Goal: Find specific page/section: Find specific page/section

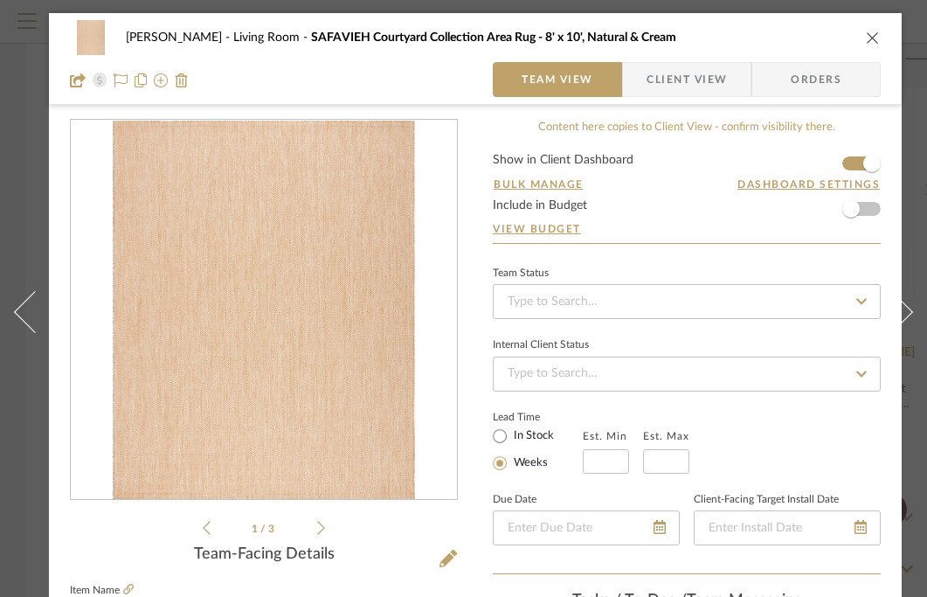
scroll to position [288, 0]
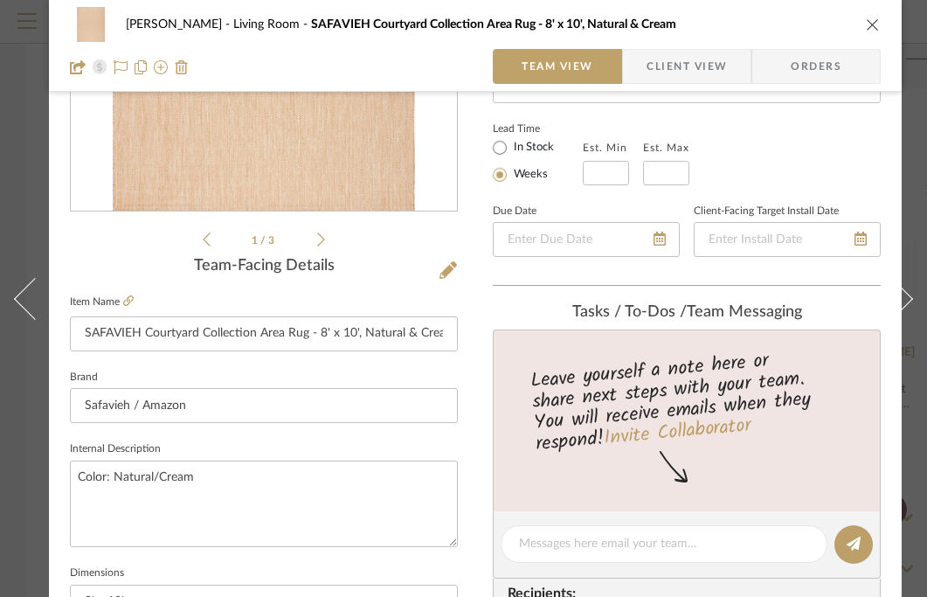
click at [875, 26] on icon "close" at bounding box center [873, 24] width 14 height 14
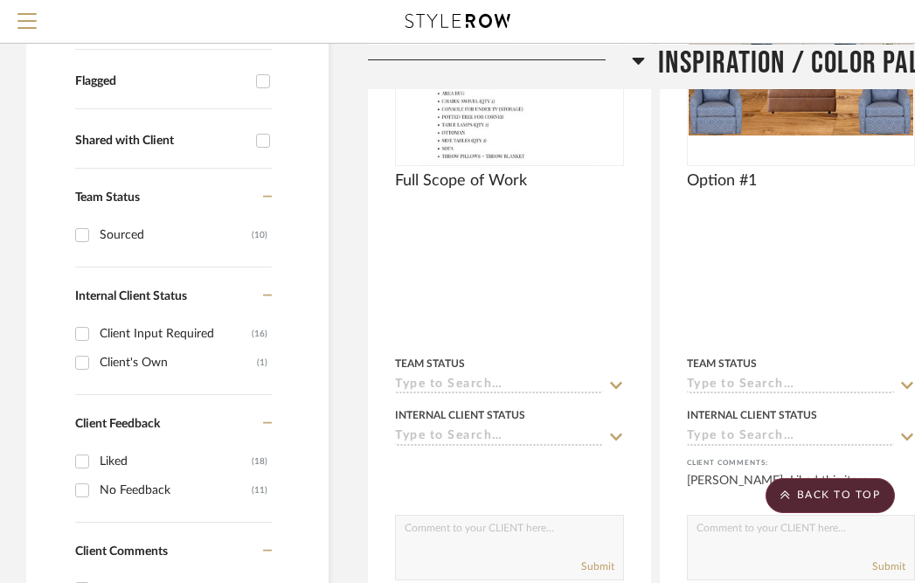
scroll to position [0, 0]
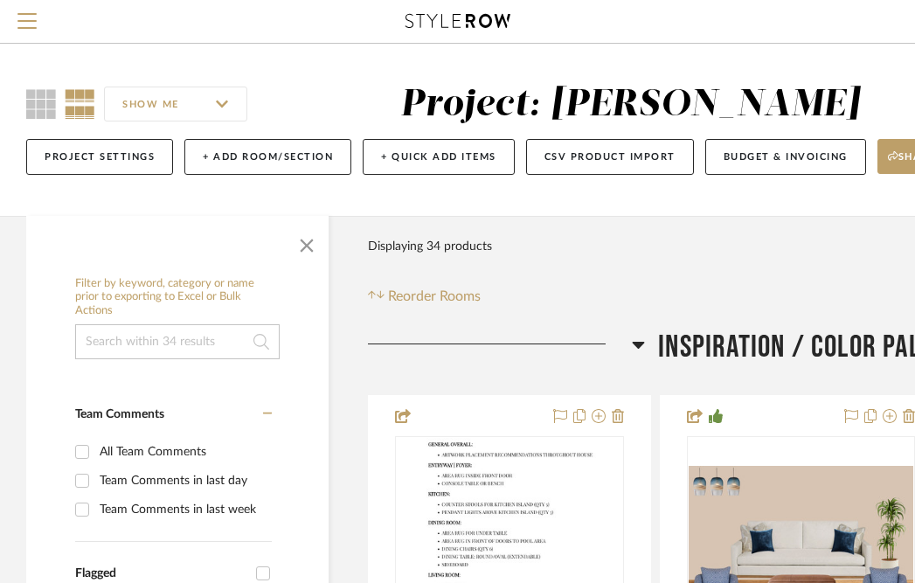
click at [460, 20] on icon at bounding box center [457, 21] width 105 height 14
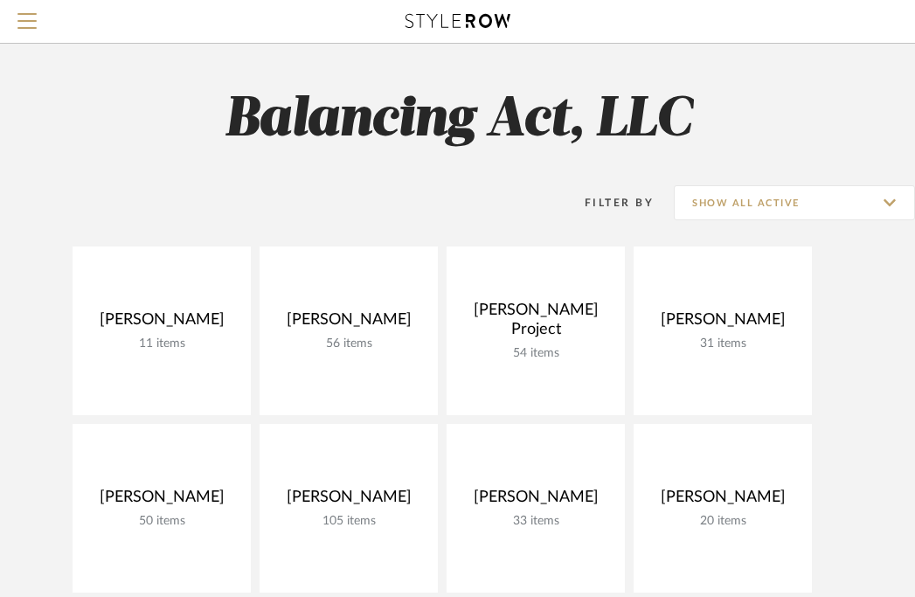
click at [438, 31] on div at bounding box center [457, 21] width 806 height 43
click at [24, 15] on span "Menu" at bounding box center [26, 14] width 19 height 2
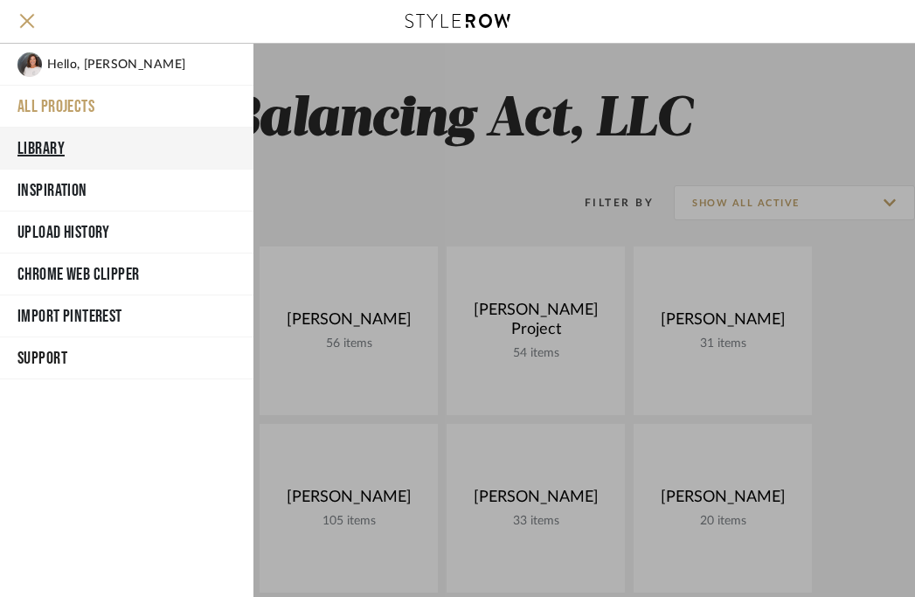
click at [31, 144] on button "Library" at bounding box center [126, 149] width 253 height 42
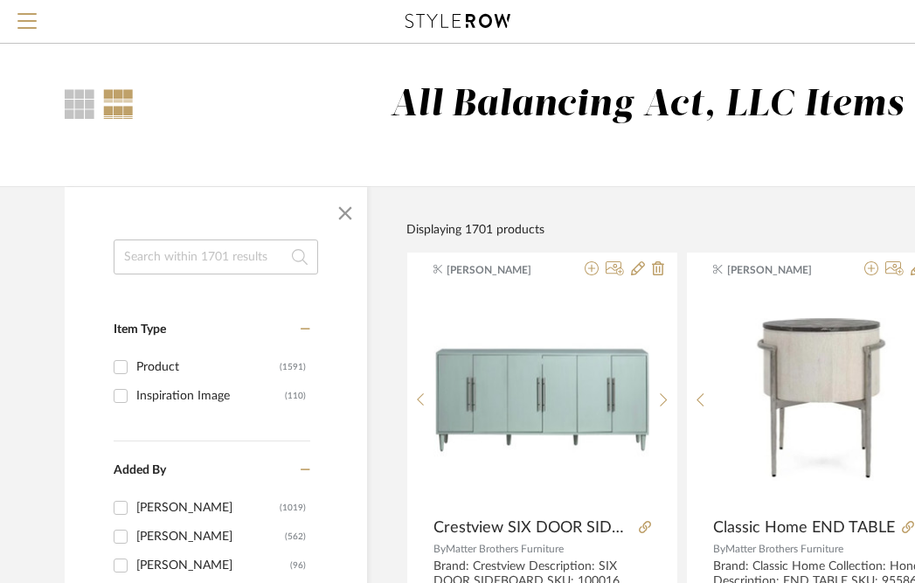
click at [190, 261] on input at bounding box center [216, 256] width 204 height 35
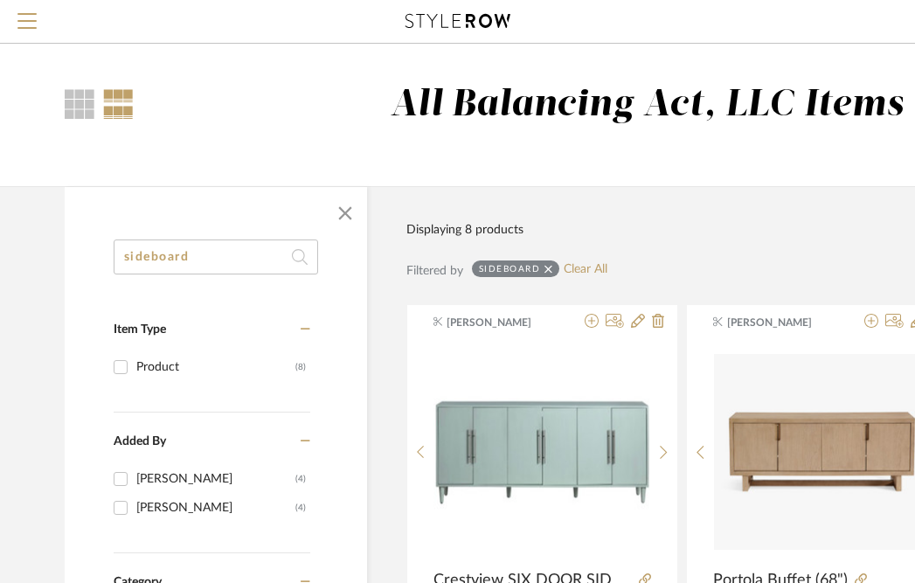
drag, startPoint x: 192, startPoint y: 264, endPoint x: 22, endPoint y: 262, distance: 170.4
type input "console"
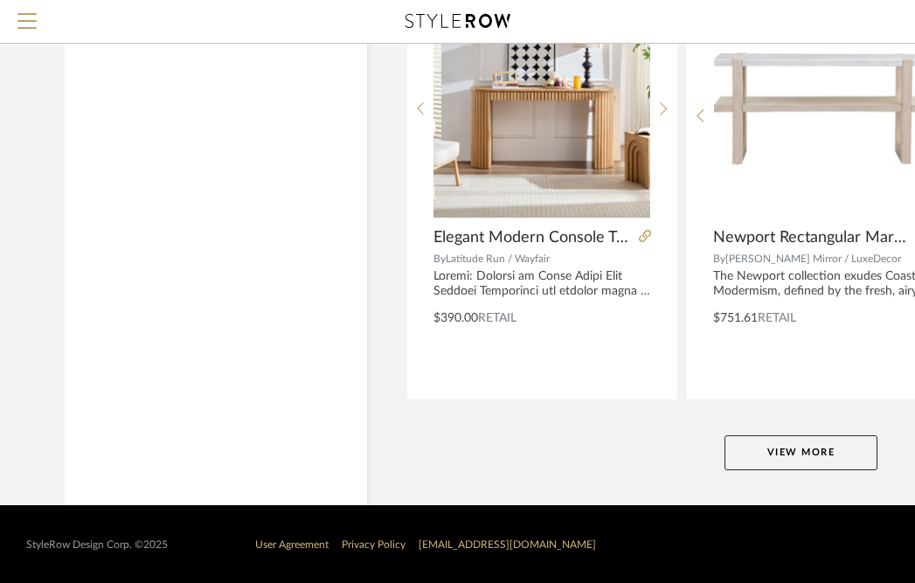
scroll to position [7940, 0]
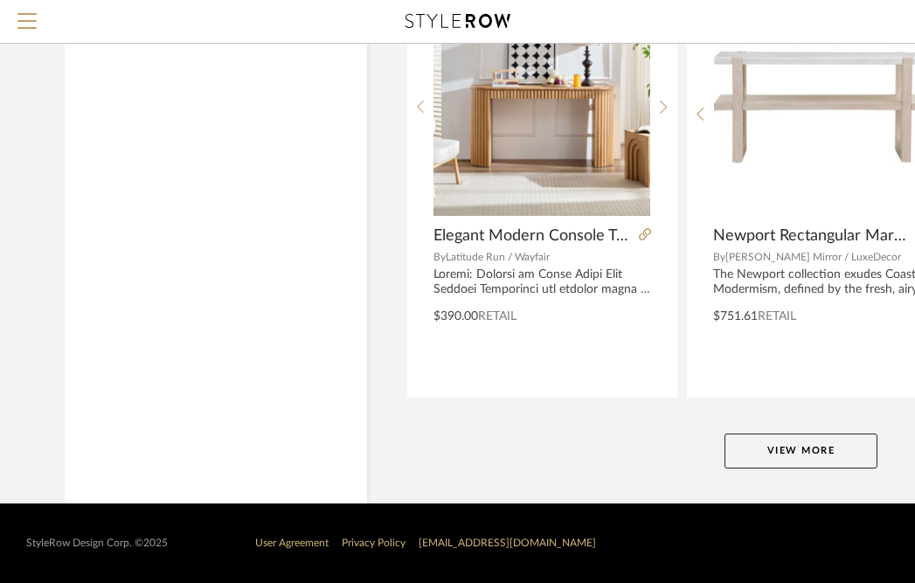
click at [796, 460] on button "View More" at bounding box center [800, 450] width 153 height 35
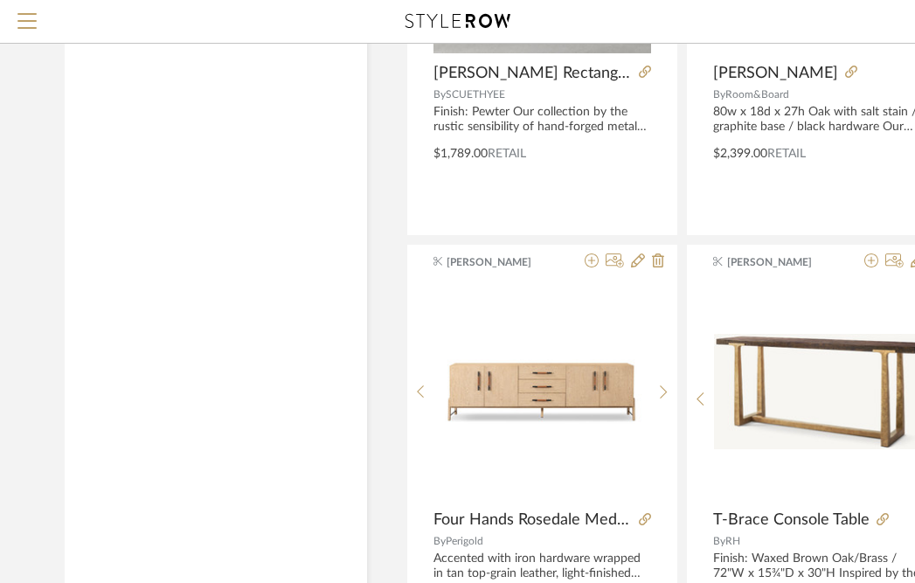
scroll to position [10788, 0]
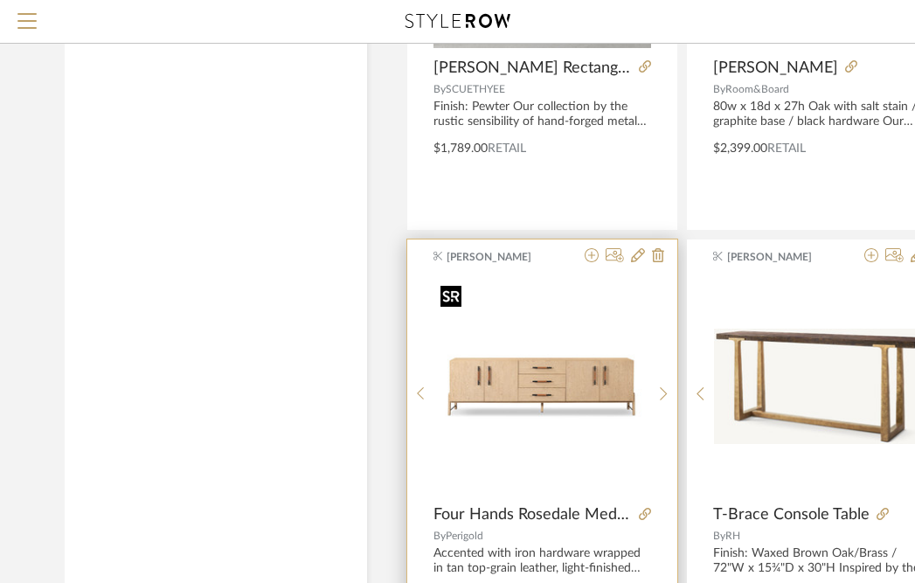
click at [550, 390] on img "0" at bounding box center [541, 386] width 217 height 217
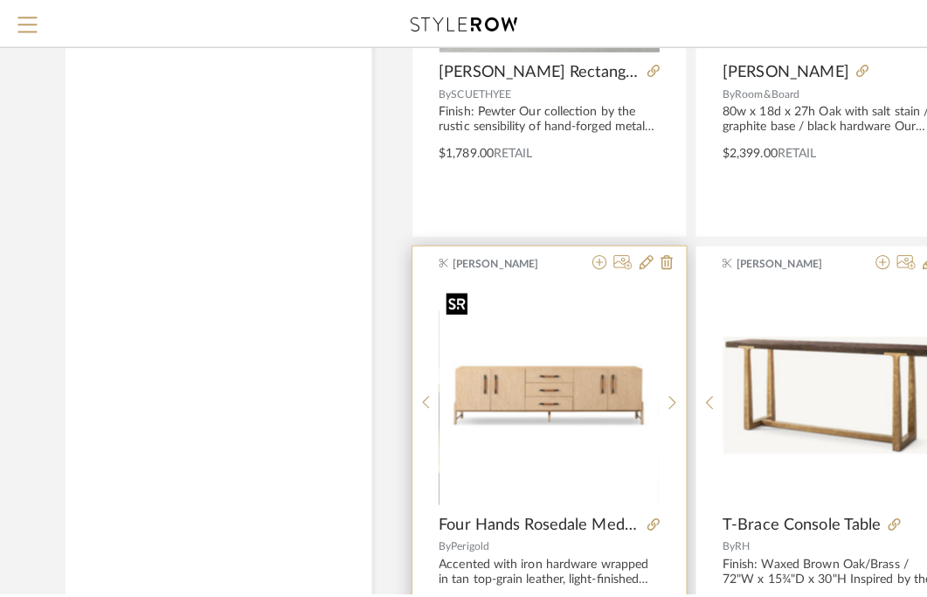
scroll to position [0, 0]
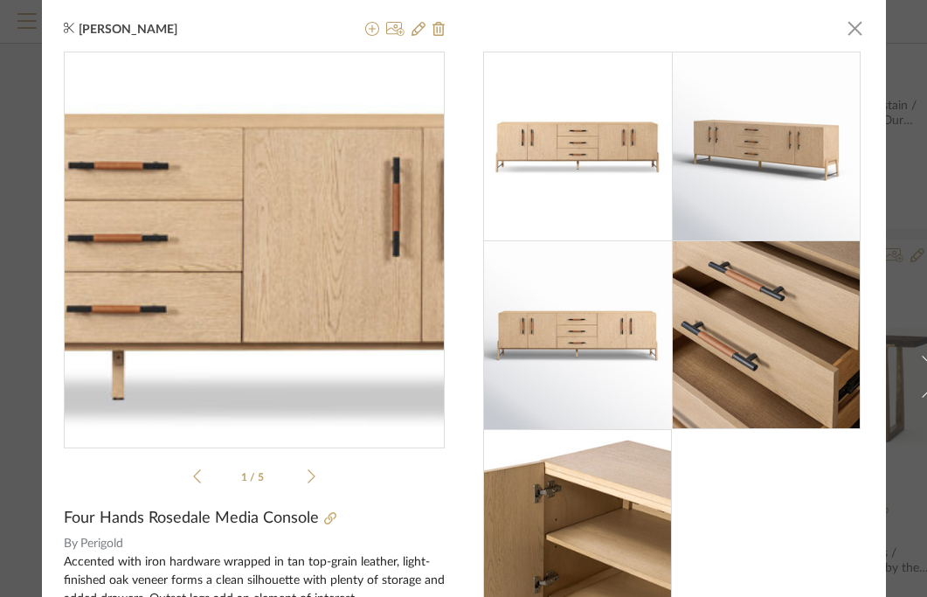
click at [294, 236] on img "0" at bounding box center [254, 242] width 381 height 381
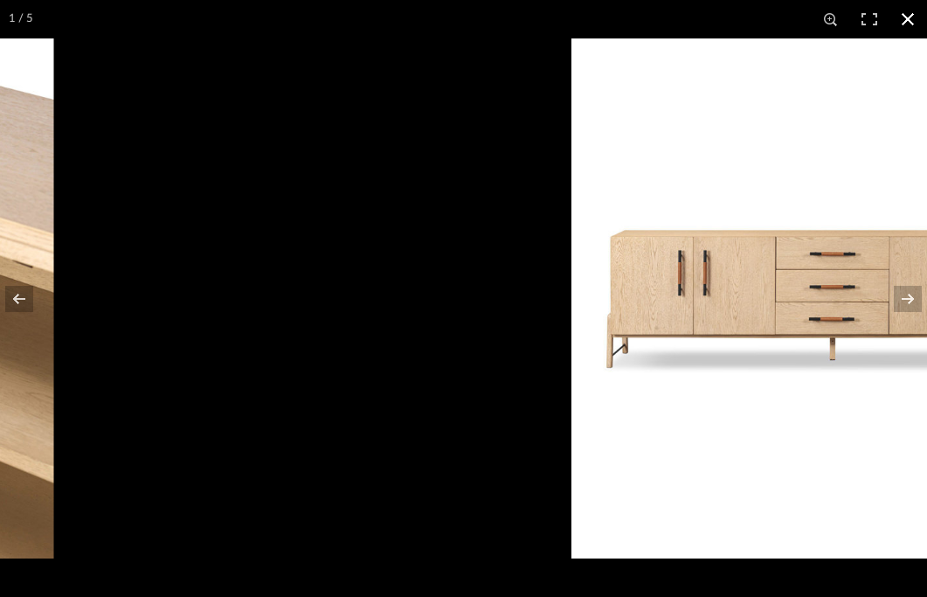
click at [910, 12] on button at bounding box center [907, 19] width 38 height 38
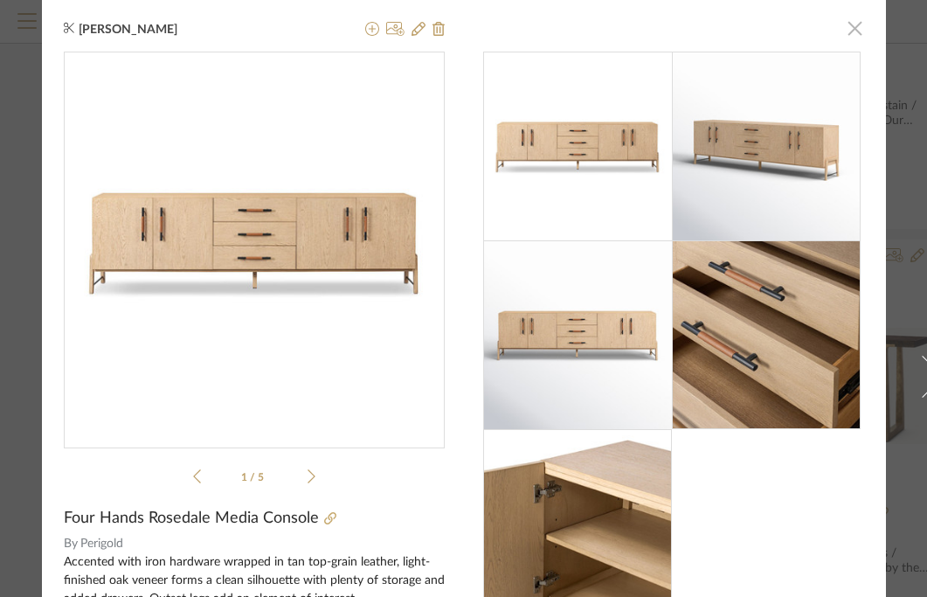
click at [842, 31] on span "button" at bounding box center [855, 27] width 35 height 35
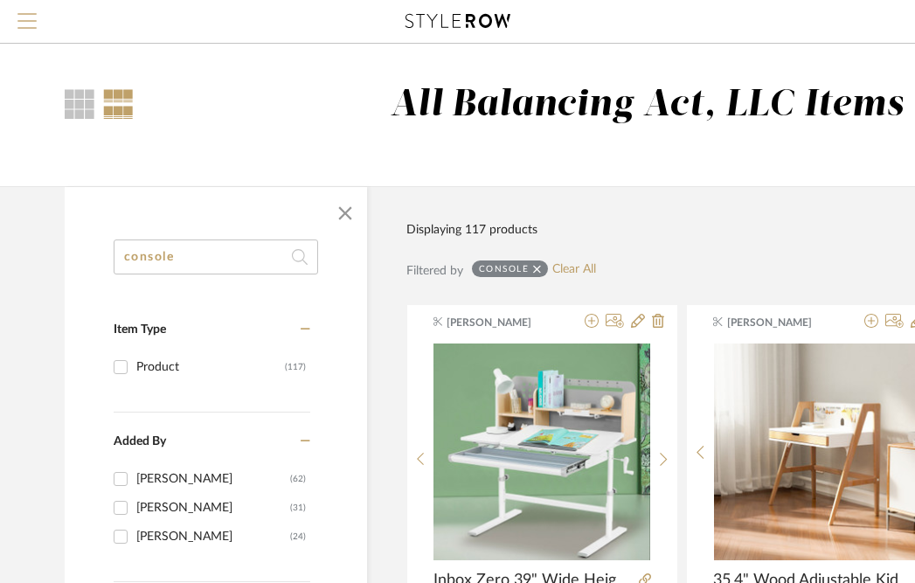
click at [29, 24] on span "Menu" at bounding box center [26, 26] width 19 height 26
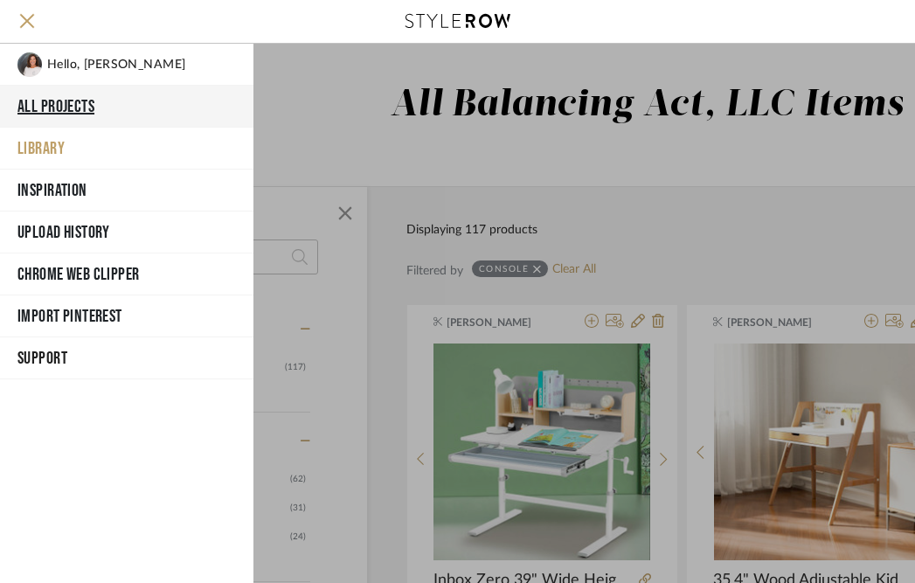
click at [73, 99] on button "All Projects" at bounding box center [126, 107] width 253 height 42
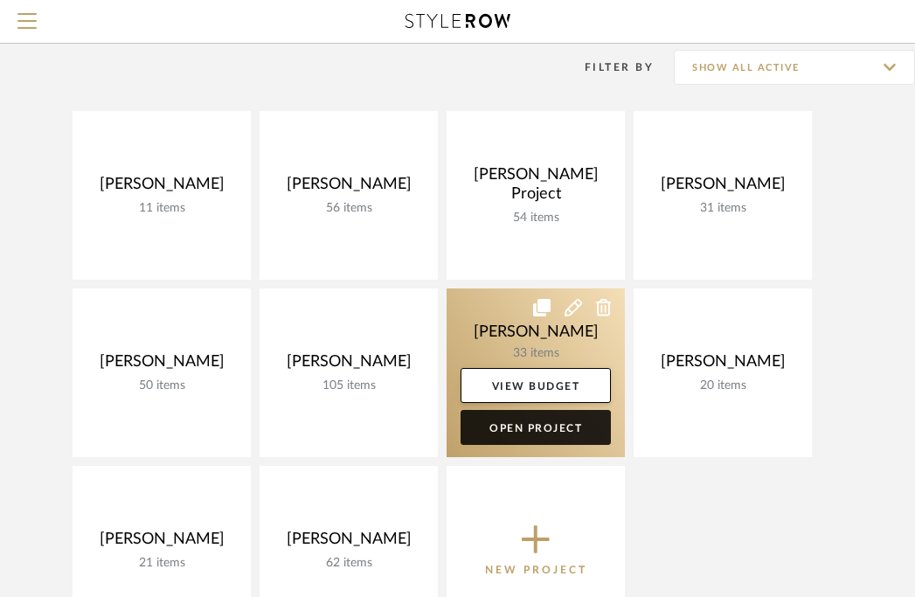
click at [522, 425] on link "Open Project" at bounding box center [535, 427] width 150 height 35
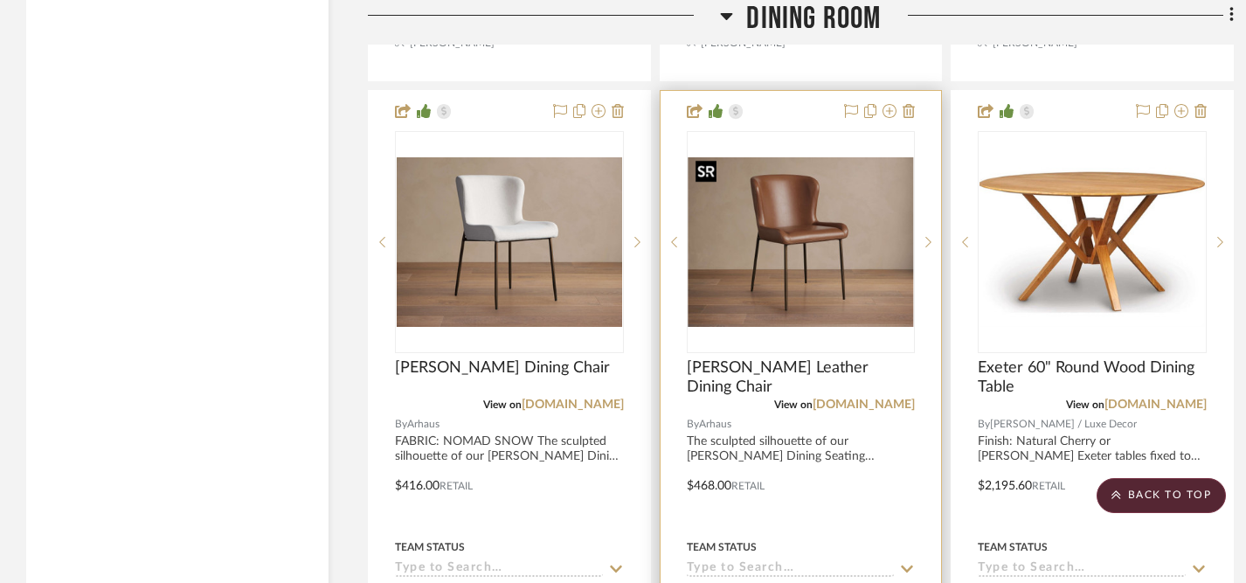
scroll to position [2784, 0]
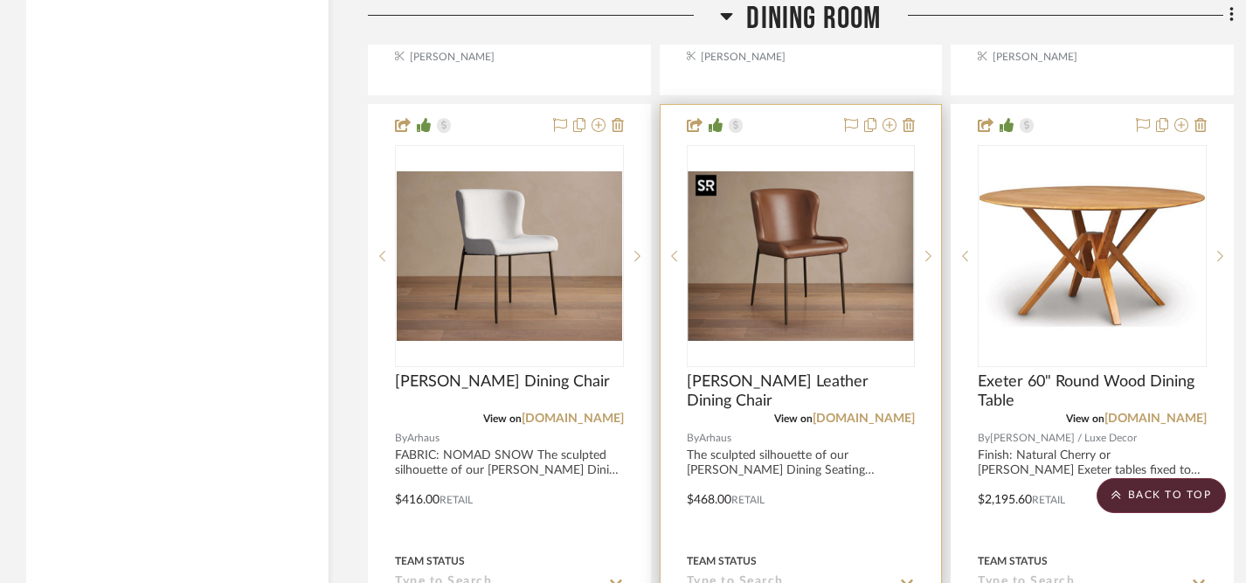
click at [818, 266] on img "0" at bounding box center [800, 255] width 225 height 169
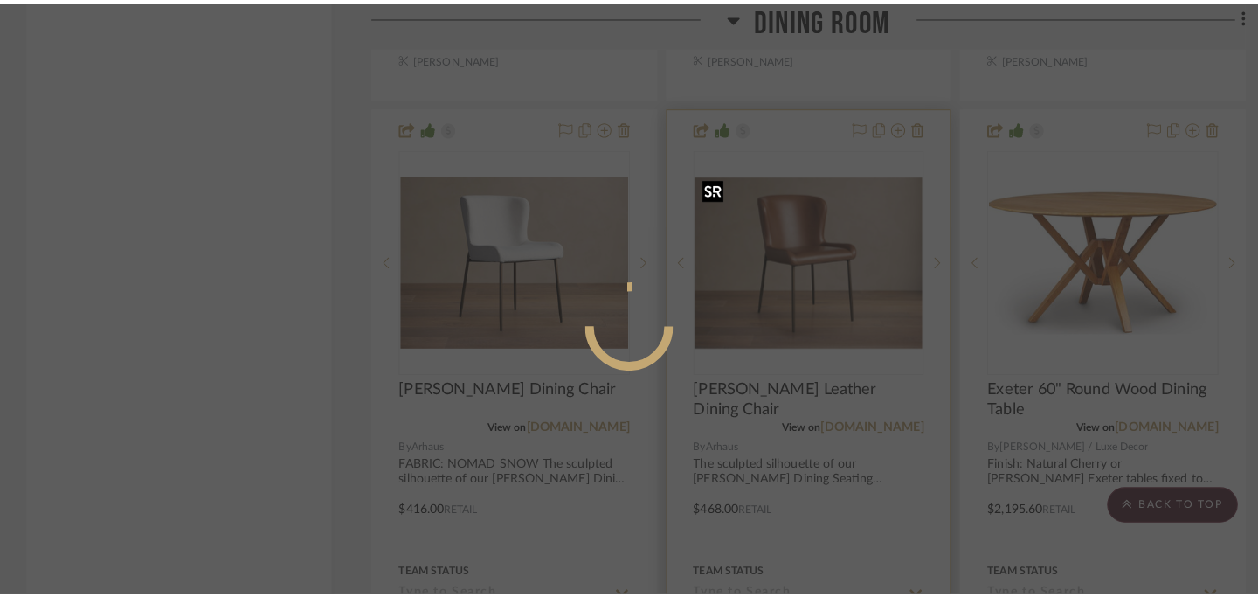
scroll to position [0, 0]
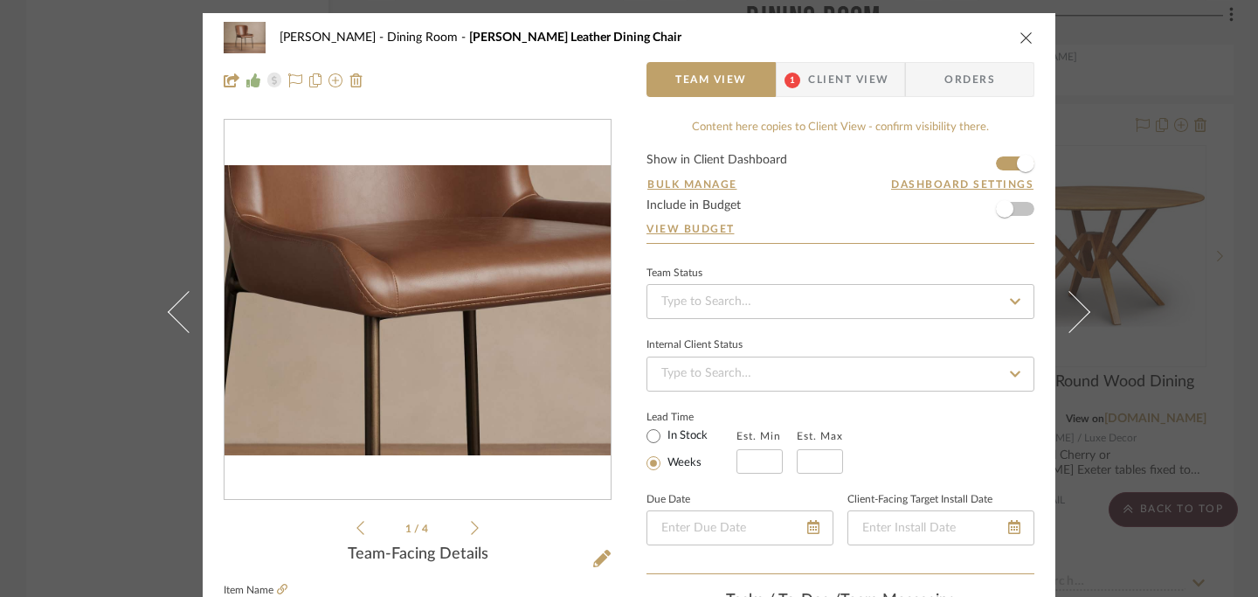
click at [401, 312] on img "0" at bounding box center [418, 310] width 386 height 290
